Goal: Answer question/provide support

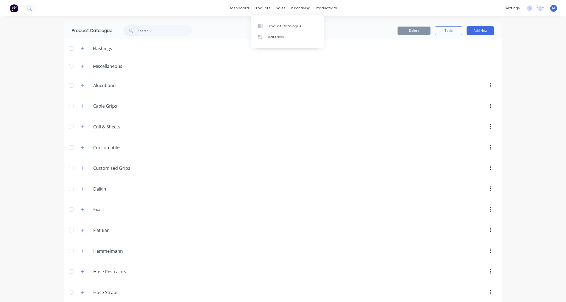
click at [280, 27] on div "Product Catalogue" at bounding box center [284, 26] width 34 height 5
click at [340, 25] on div "Workflow" at bounding box center [334, 26] width 16 height 5
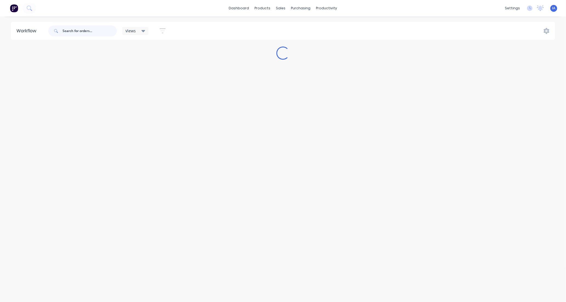
click at [82, 27] on input "text" at bounding box center [89, 30] width 54 height 11
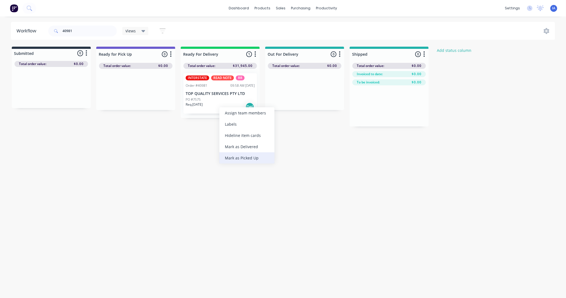
click at [239, 156] on div "Mark as Picked Up" at bounding box center [246, 157] width 55 height 11
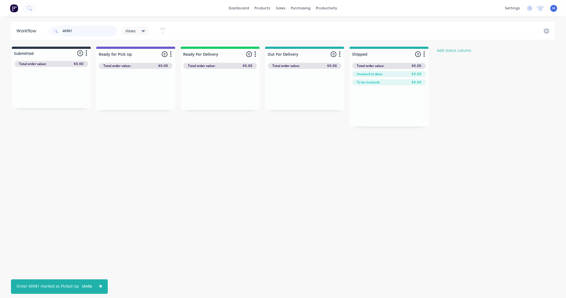
click at [81, 28] on input "40981" at bounding box center [89, 30] width 54 height 11
type input "4"
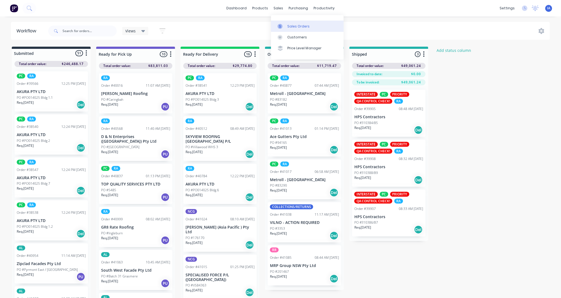
click at [295, 27] on div "Sales Orders" at bounding box center [298, 26] width 22 height 5
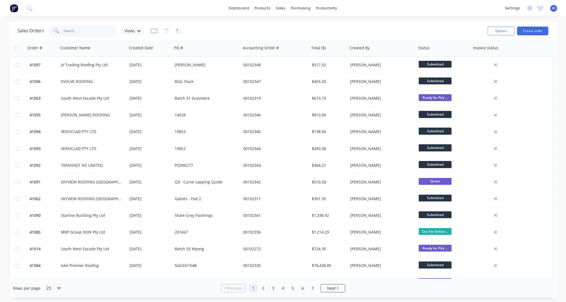
click at [84, 31] on input "text" at bounding box center [90, 30] width 53 height 11
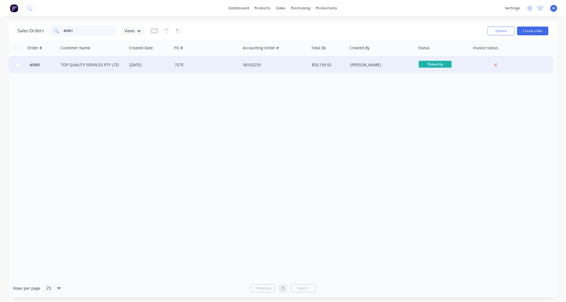
type input "40981"
click at [112, 72] on div "40981 TOP QUALITY SERVICES PTY LTD [DATE] 7575 00102233 $35,139.50 [PERSON_NAME…" at bounding box center [281, 64] width 544 height 17
click at [203, 66] on div "7575" at bounding box center [205, 64] width 61 height 5
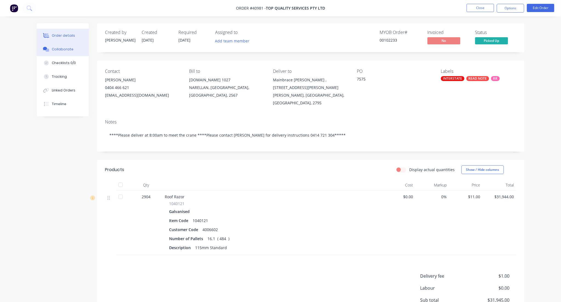
click at [62, 47] on div "Collaborate" at bounding box center [63, 49] width 22 height 5
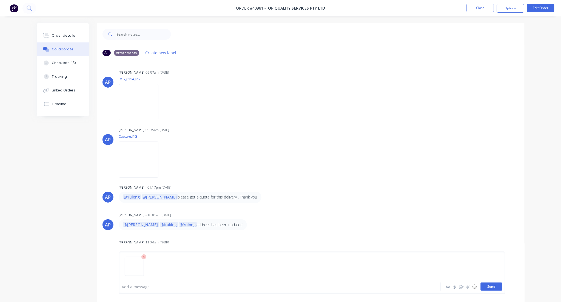
click at [489, 288] on button "Send" at bounding box center [492, 287] width 22 height 8
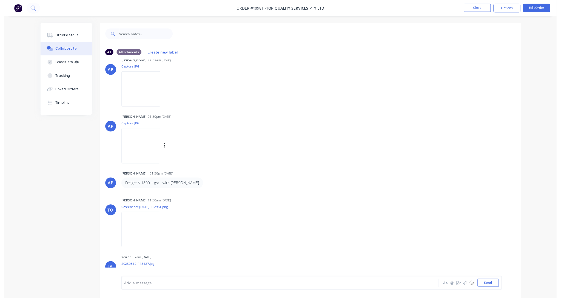
scroll to position [213, 0]
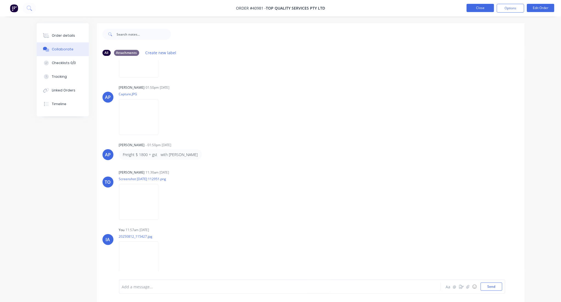
click at [482, 8] on button "Close" at bounding box center [480, 8] width 27 height 8
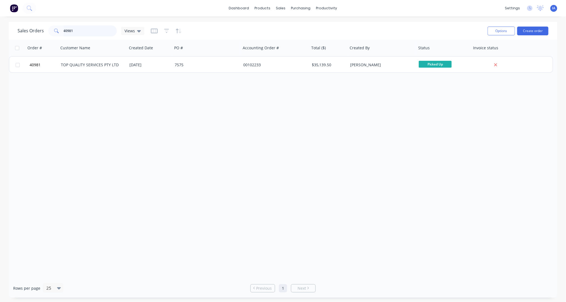
click at [84, 29] on input "40981" at bounding box center [90, 30] width 53 height 11
type input "4"
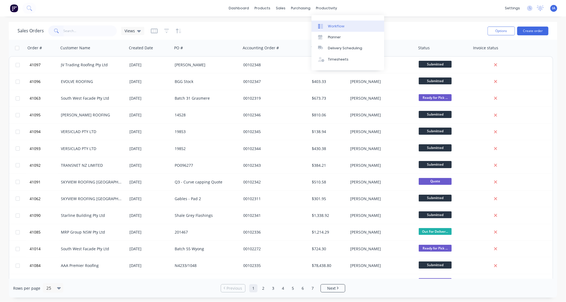
click at [342, 25] on div "Workflow" at bounding box center [336, 26] width 16 height 5
